Goal: Find specific page/section

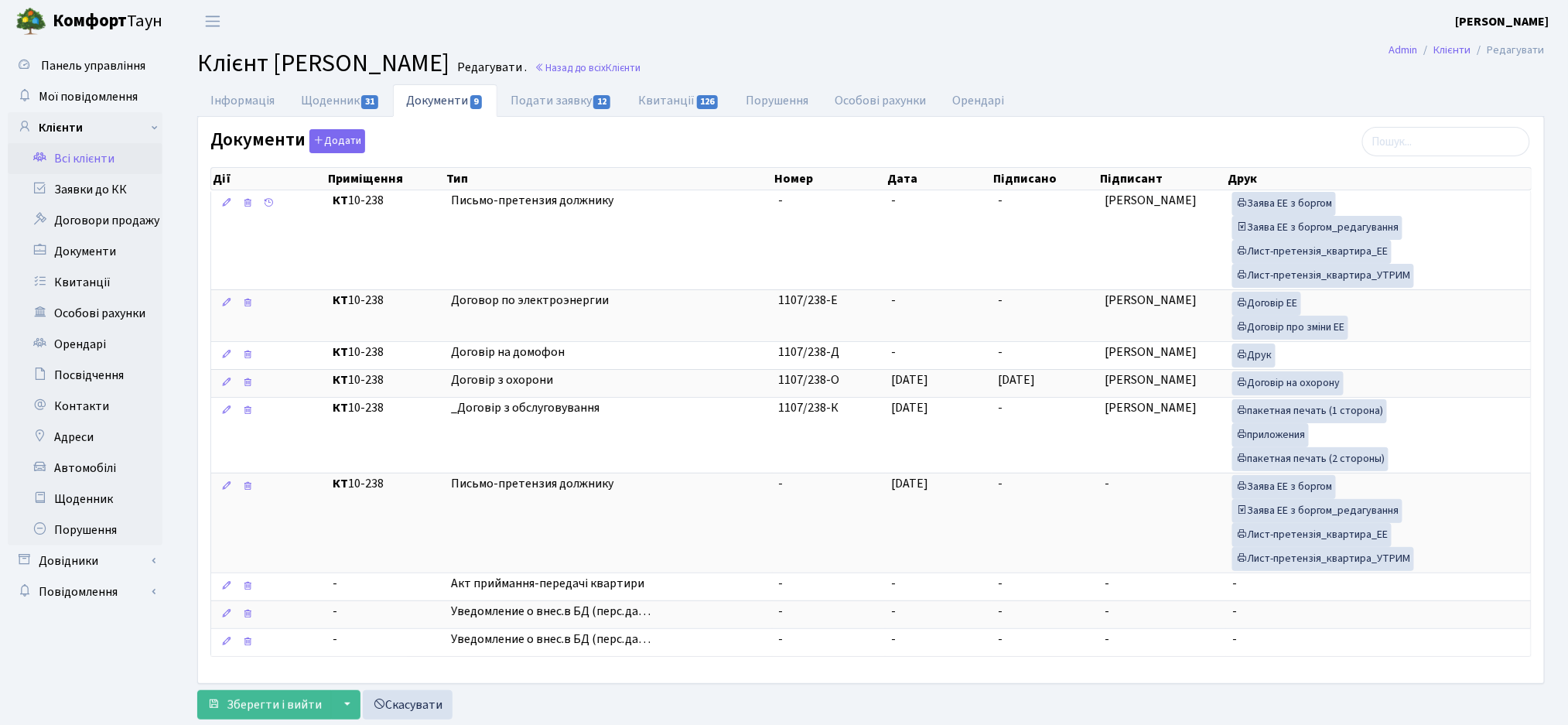
click at [113, 165] on link "Всі клієнти" at bounding box center [84, 159] width 154 height 31
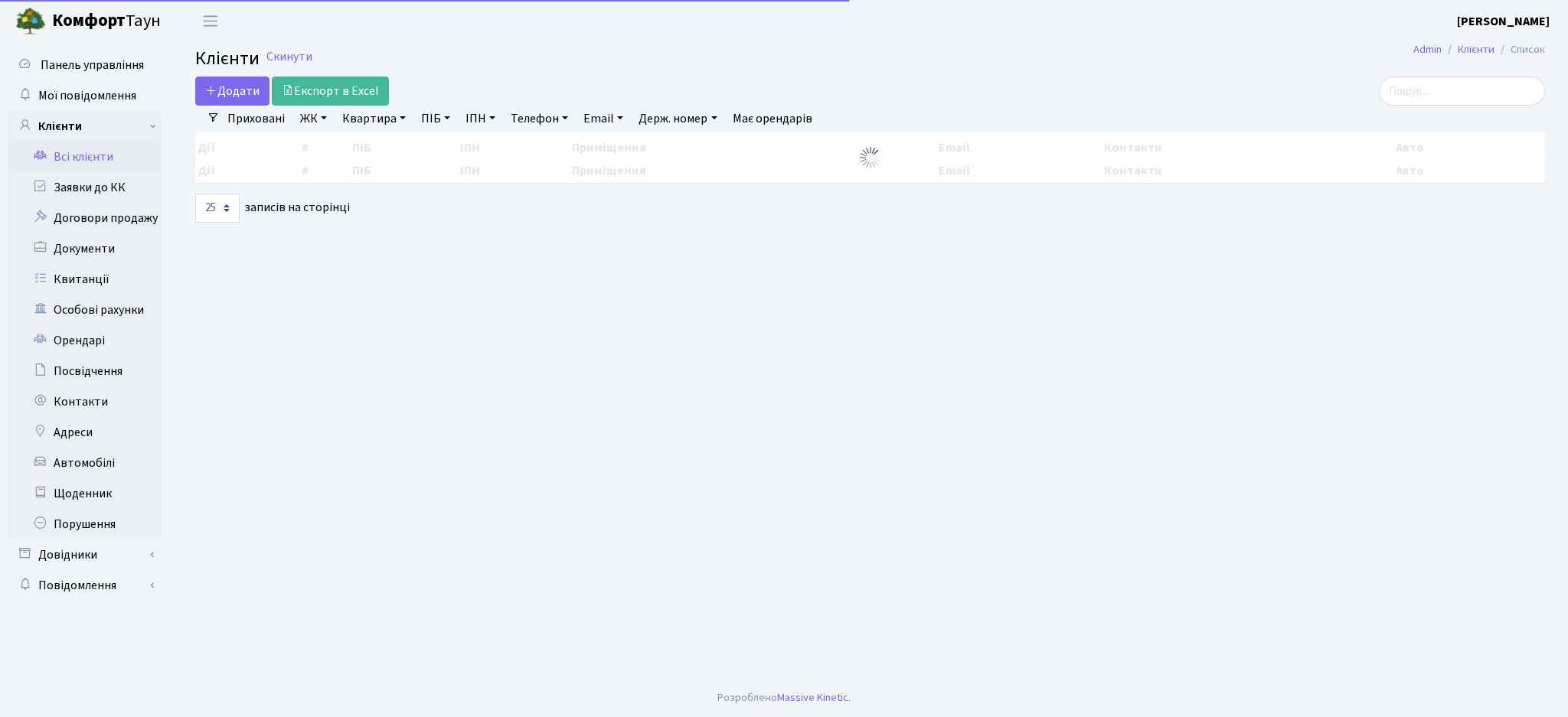
select select "25"
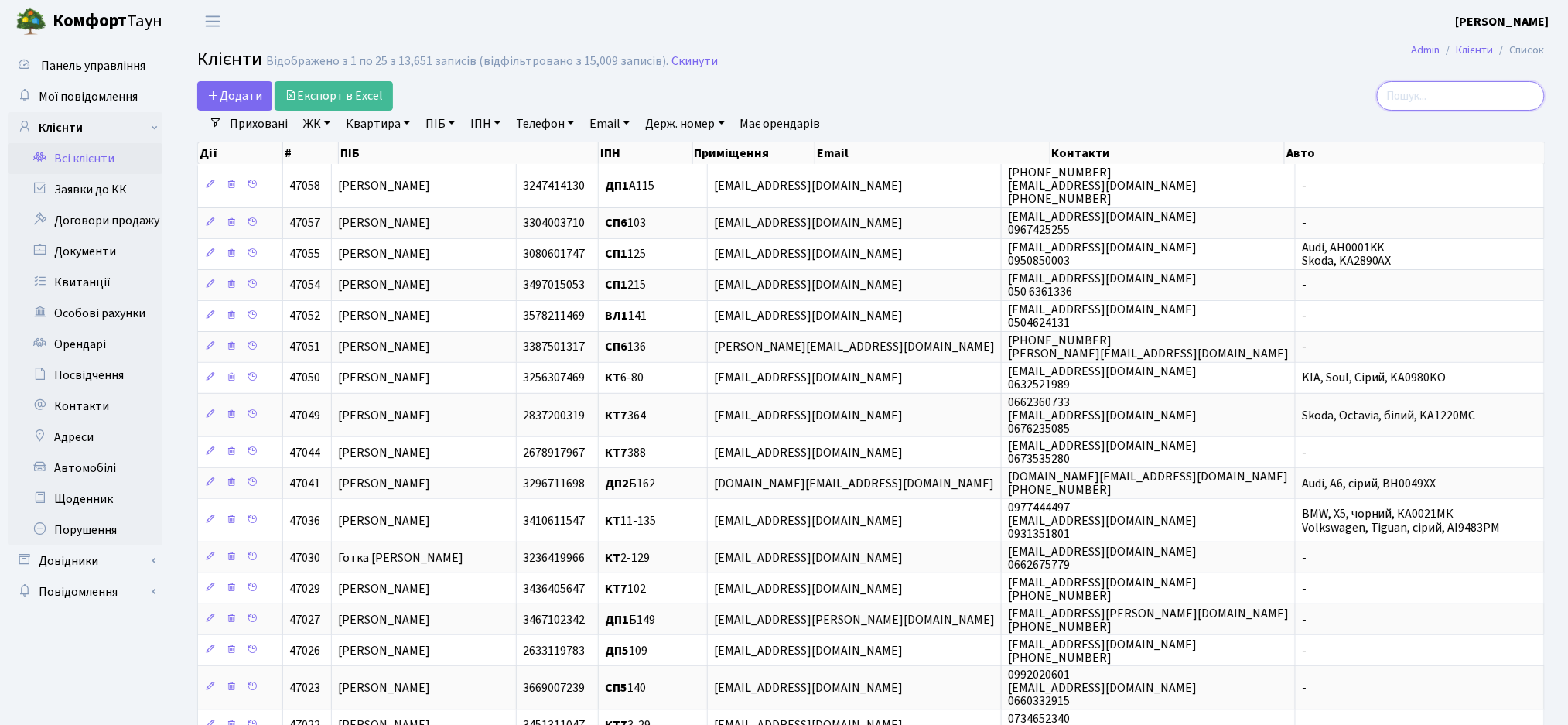
click at [1458, 97] on input "search" at bounding box center [1461, 96] width 168 height 29
click at [364, 122] on link "Квартира" at bounding box center [378, 123] width 77 height 27
click at [373, 155] on input "text" at bounding box center [386, 154] width 90 height 29
type input "84"
click at [327, 119] on link "ЖК" at bounding box center [316, 123] width 39 height 27
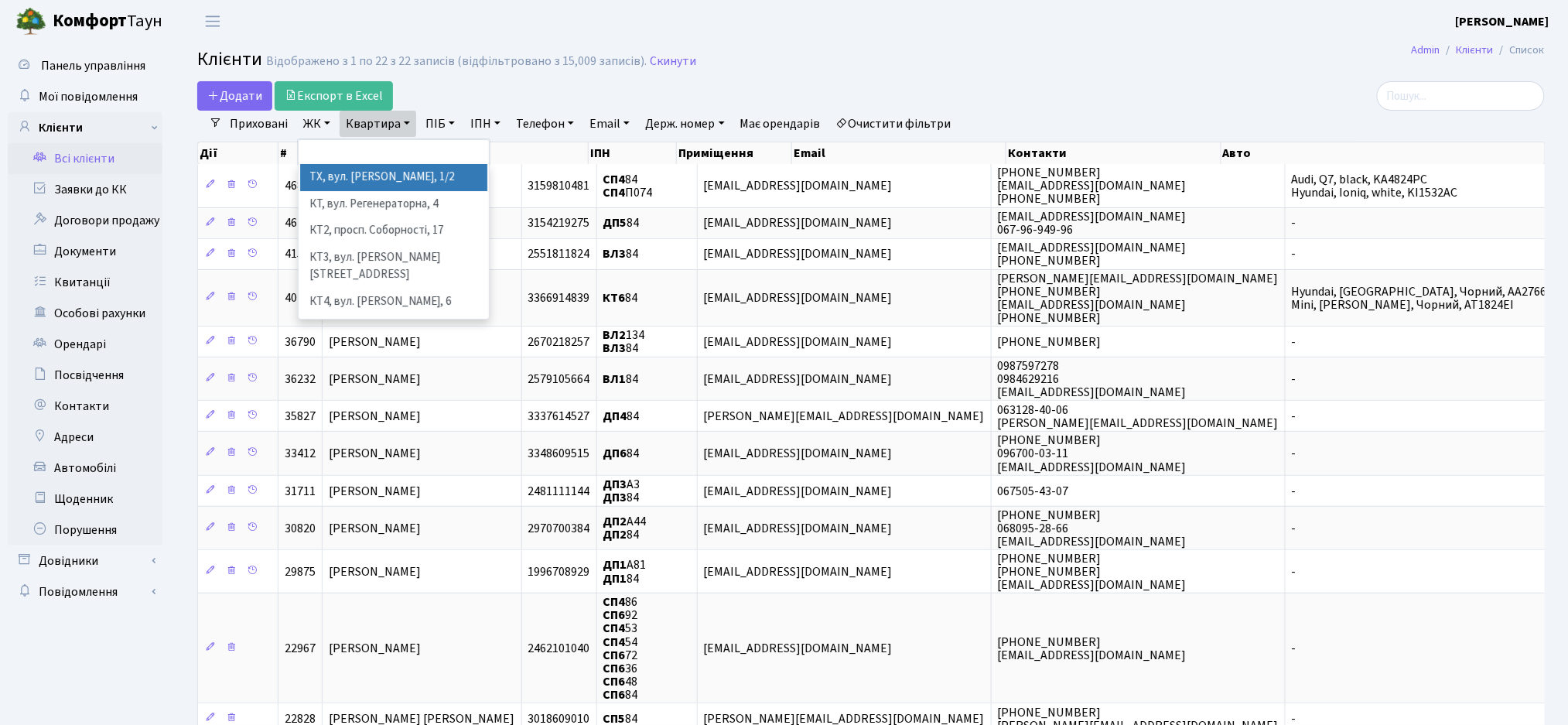
click at [355, 181] on li "ТХ, вул. Ділова, 1/2" at bounding box center [394, 178] width 187 height 27
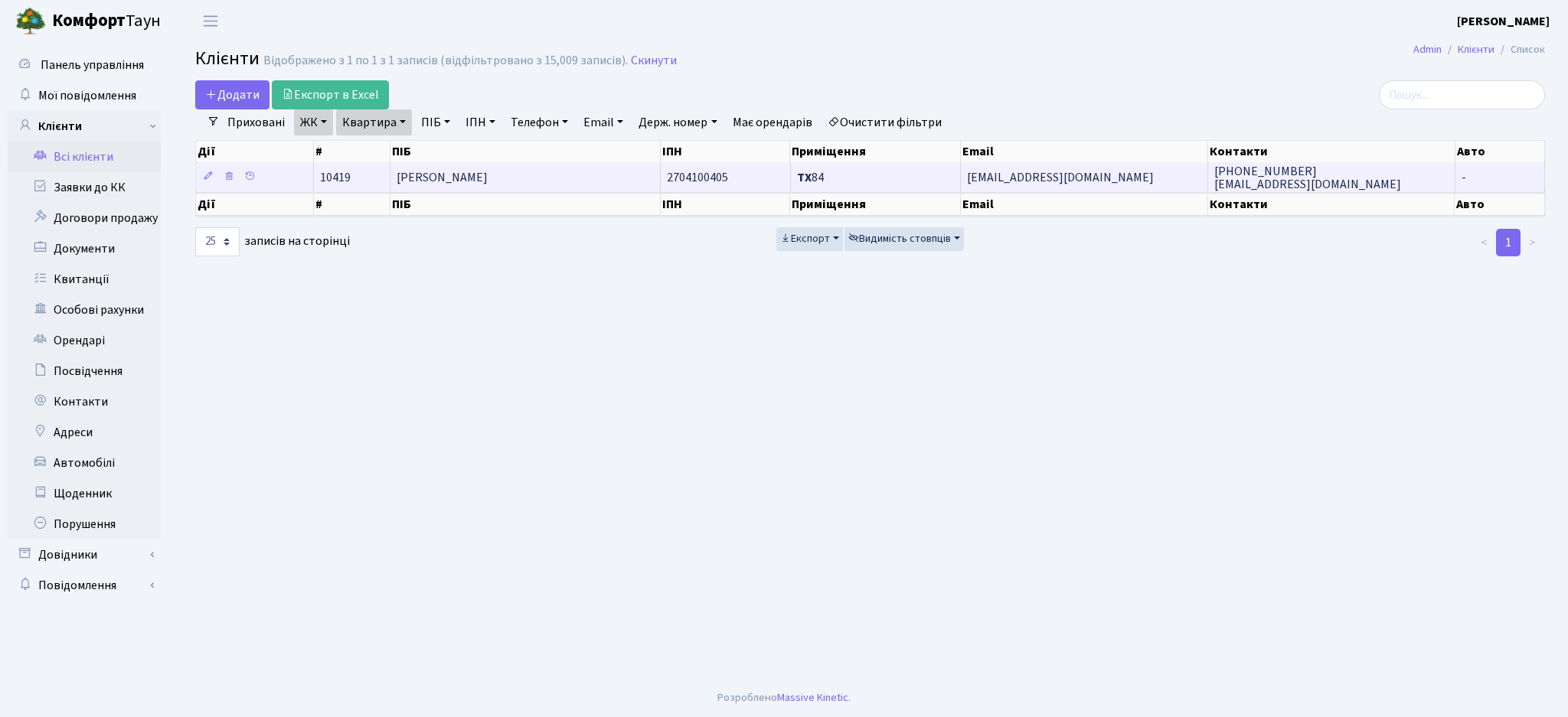
click at [487, 182] on span "Любицька Інна Вікторівна" at bounding box center [442, 177] width 91 height 17
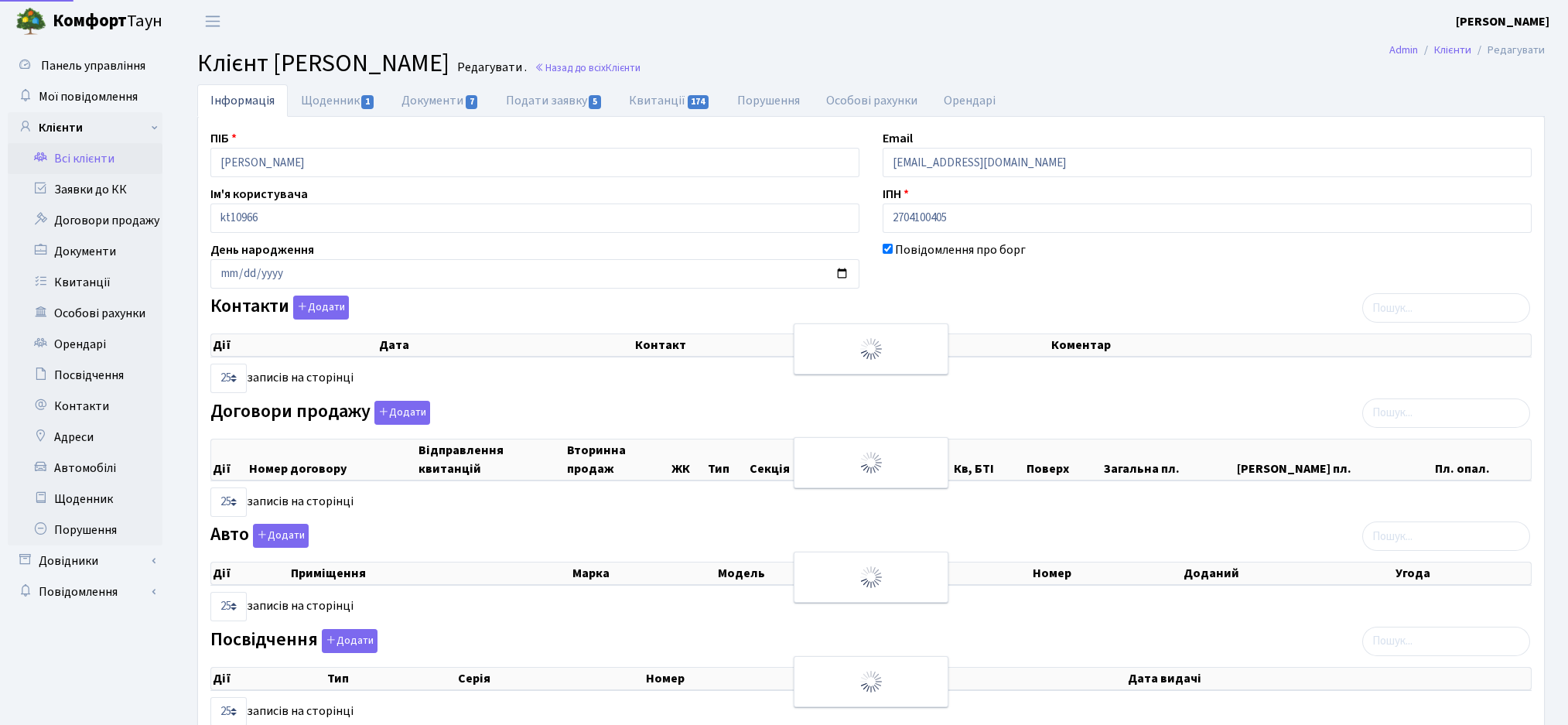
select select "25"
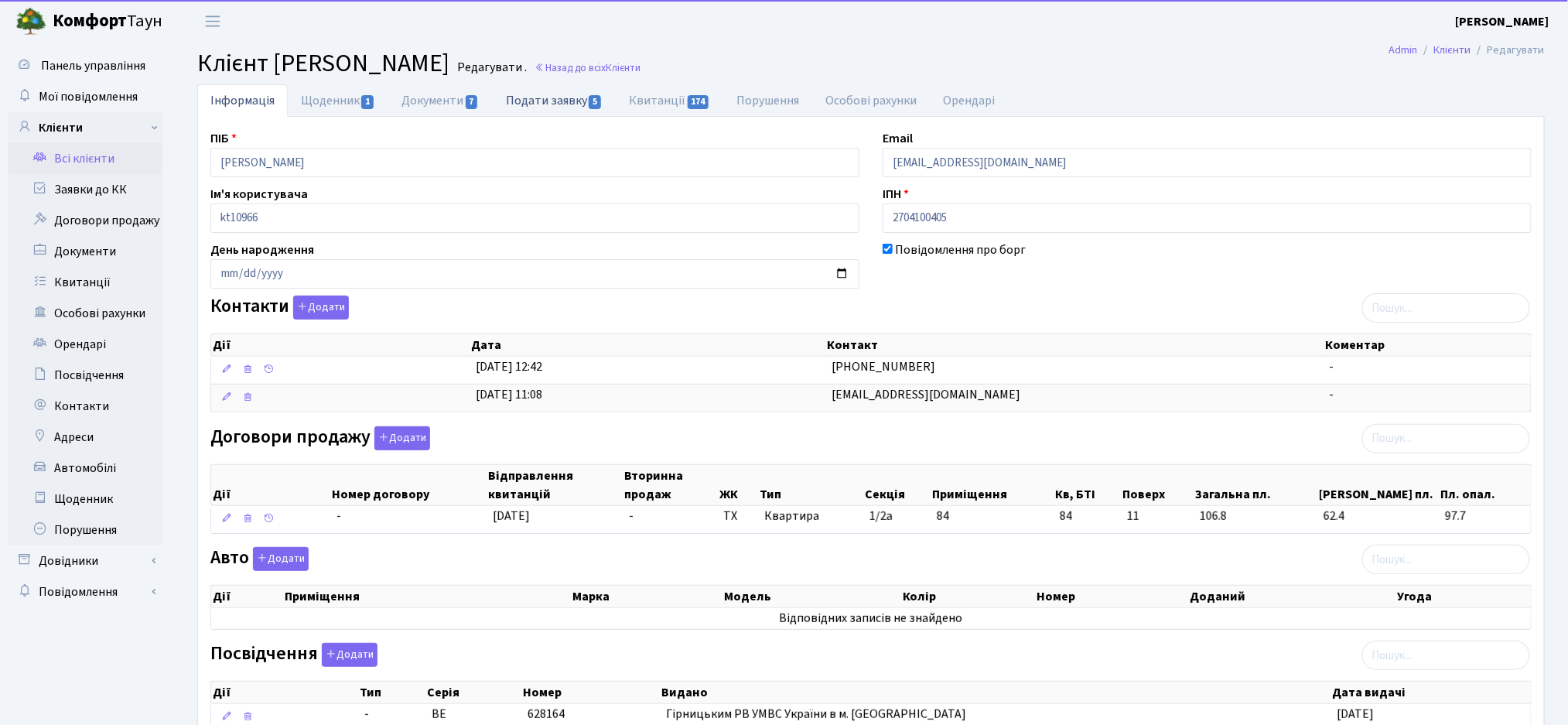
click at [554, 105] on link "Подати заявку 5" at bounding box center [554, 100] width 123 height 32
select select "25"
